Goal: Task Accomplishment & Management: Complete application form

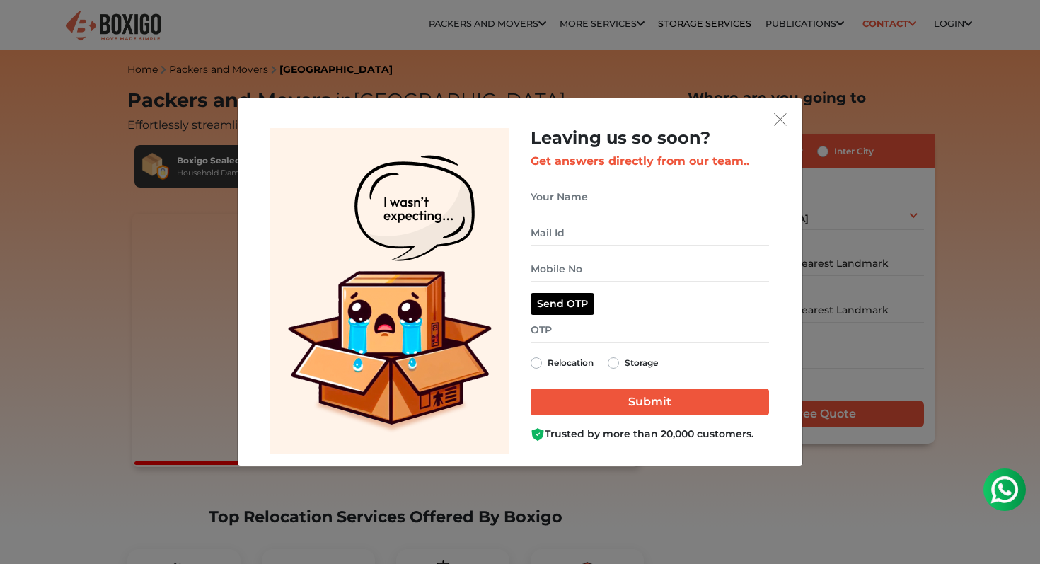
click at [591, 202] on input "get free quote dialog" at bounding box center [650, 197] width 238 height 25
type input "Vanitha"
click at [581, 238] on input "get free quote dialog" at bounding box center [650, 233] width 238 height 25
type input "[EMAIL_ADDRESS][DOMAIN_NAME]"
click at [581, 265] on input "get free quote dialog" at bounding box center [650, 269] width 238 height 25
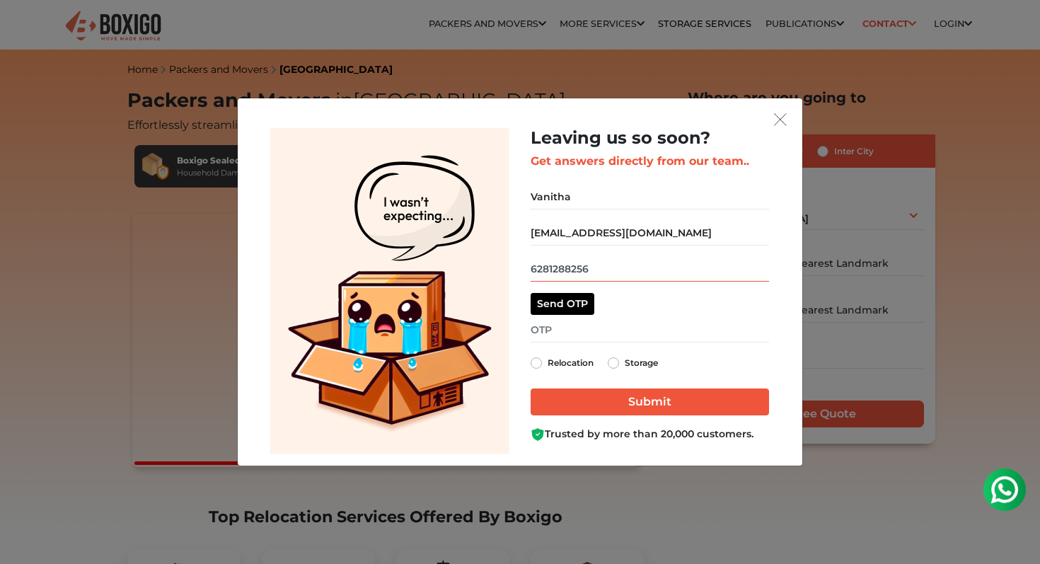
type input "6281288256"
click at [548, 364] on label "Relocation" at bounding box center [571, 362] width 46 height 17
click at [538, 364] on input "Relocation" at bounding box center [536, 361] width 11 height 14
radio input "true"
click at [552, 310] on button "Send OTP" at bounding box center [563, 304] width 64 height 22
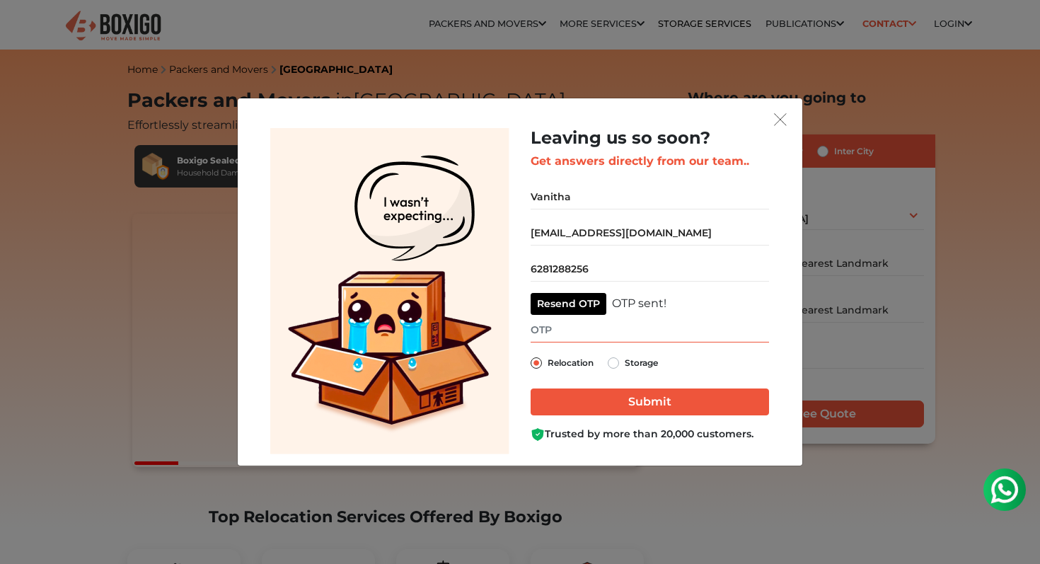
click at [557, 337] on input "get free quote dialog" at bounding box center [650, 330] width 238 height 25
type input "1704"
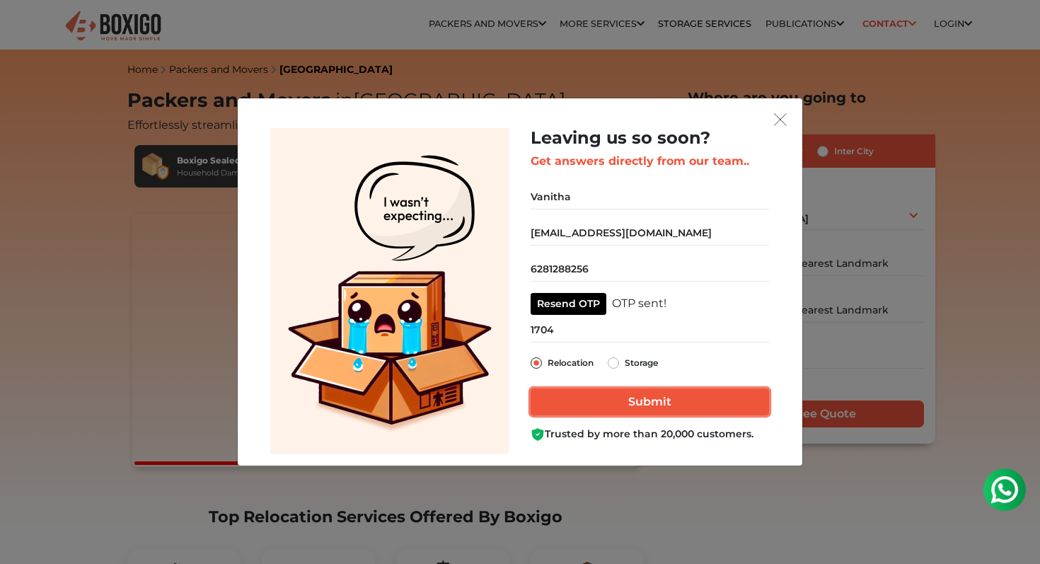
click at [620, 405] on input "Submit" at bounding box center [650, 401] width 238 height 27
